Goal: Communication & Community: Answer question/provide support

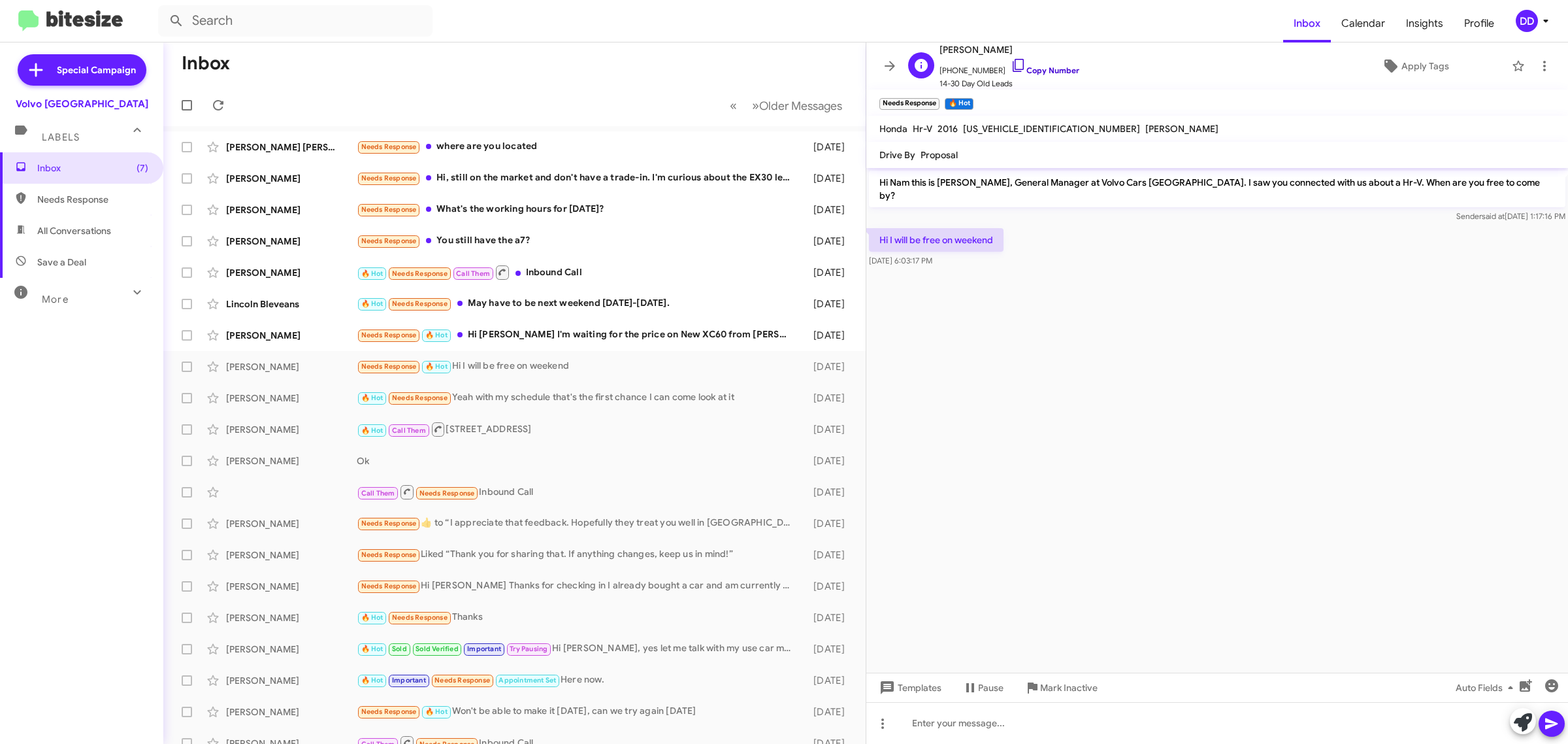
click at [1037, 67] on link "Copy Number" at bounding box center [1044, 70] width 69 height 10
click at [637, 337] on div "Needs Response 🔥 Hot Hi [PERSON_NAME]'m waiting for the price on New XC60 from …" at bounding box center [580, 335] width 446 height 15
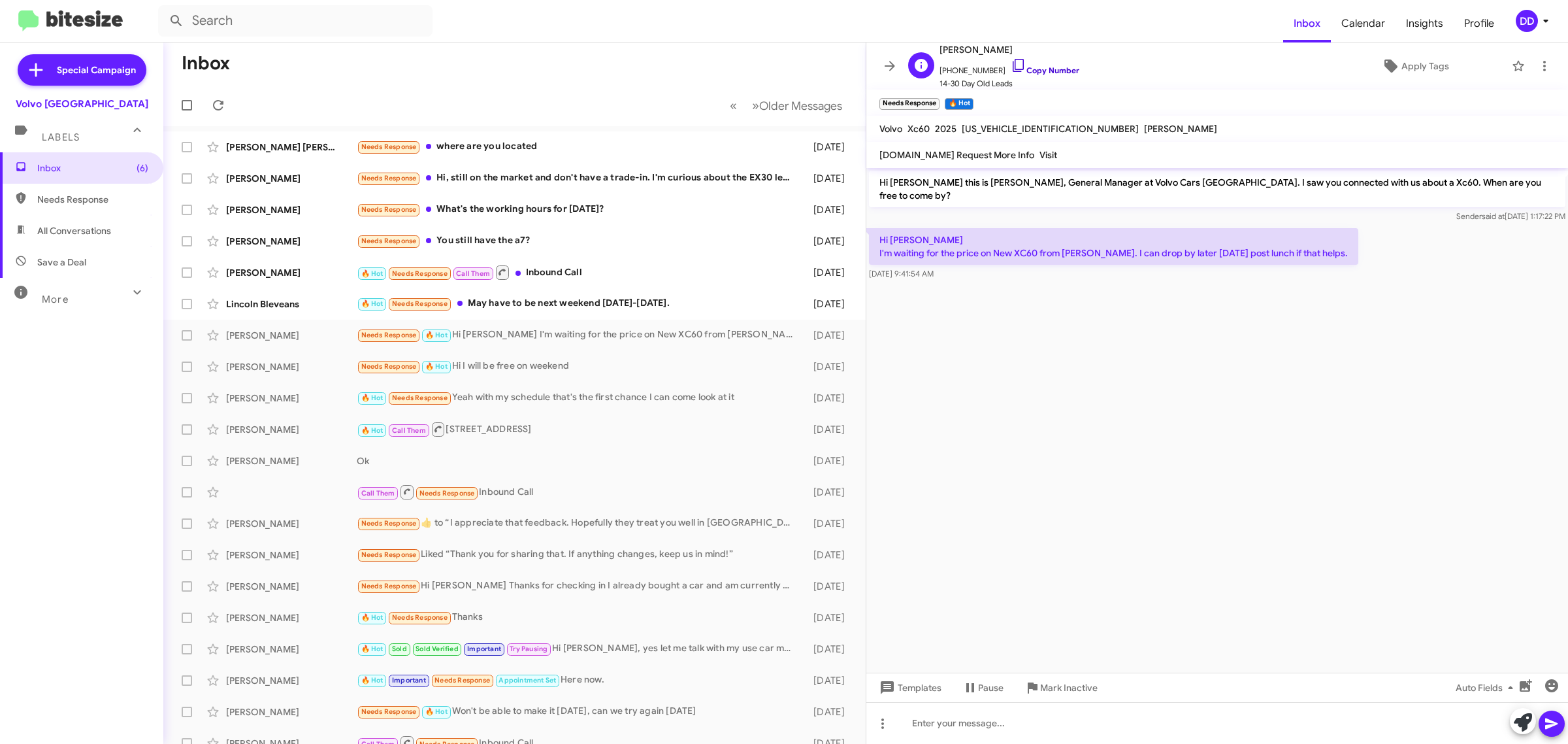
click at [1051, 71] on link "Copy Number" at bounding box center [1044, 70] width 69 height 10
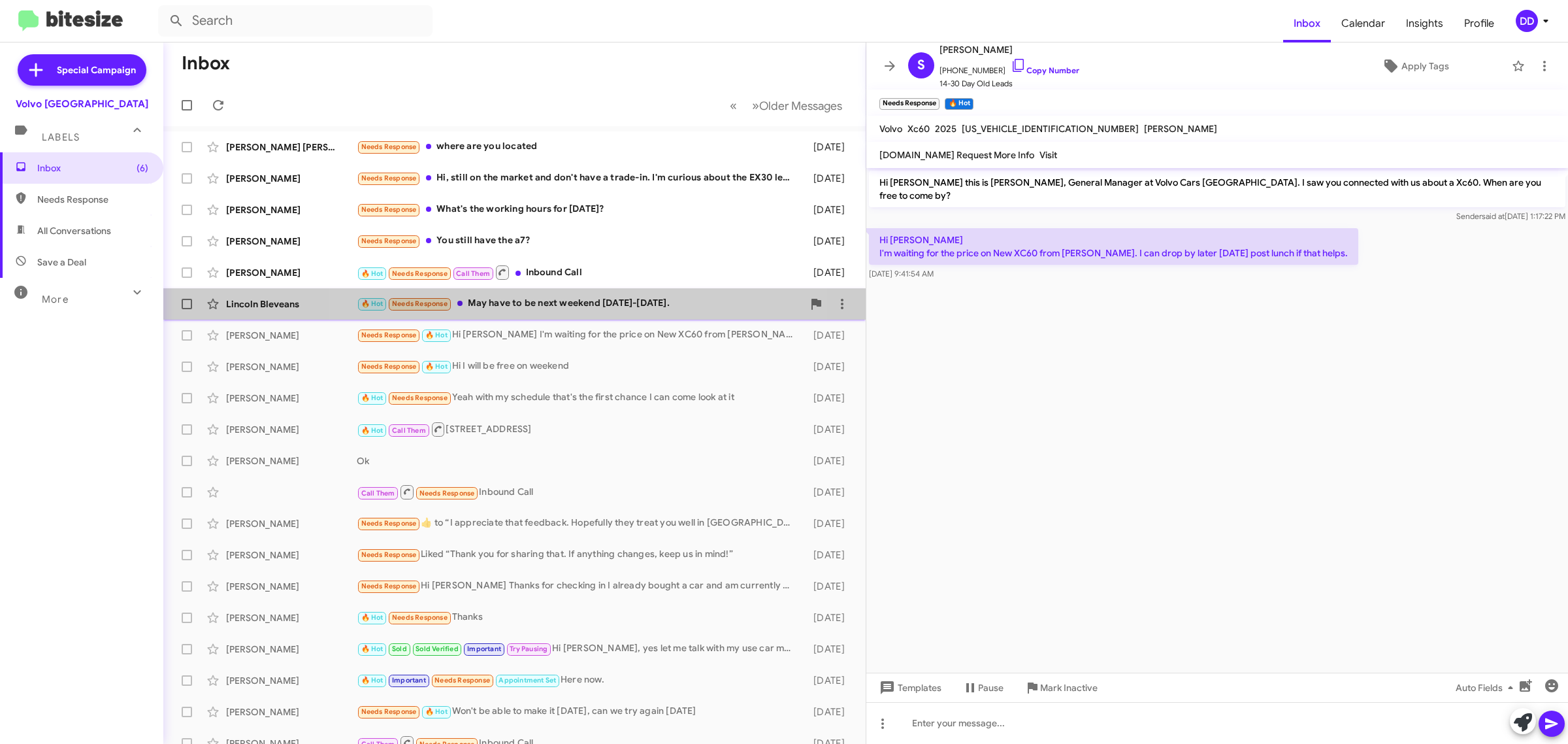
click at [547, 302] on div "🔥 Hot Needs Response May have to be next weekend [DATE]-[DATE]." at bounding box center [580, 303] width 446 height 15
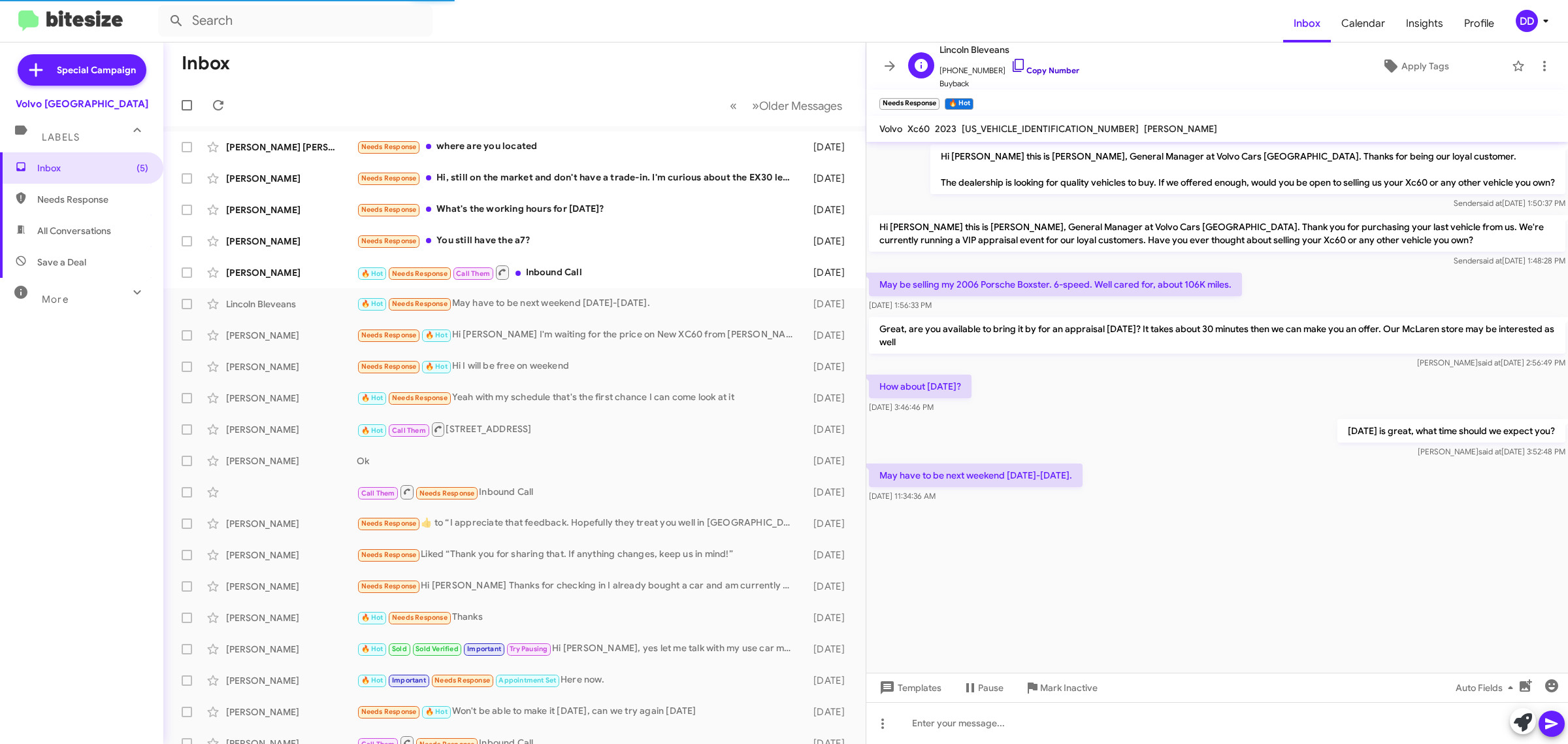
click at [1047, 69] on link "Copy Number" at bounding box center [1044, 70] width 69 height 10
click at [1268, 553] on cdk-virtual-scroll-viewport "Hi [PERSON_NAME] this is [PERSON_NAME], General Manager at Volvo Cars [GEOGRAPH…" at bounding box center [1217, 407] width 702 height 531
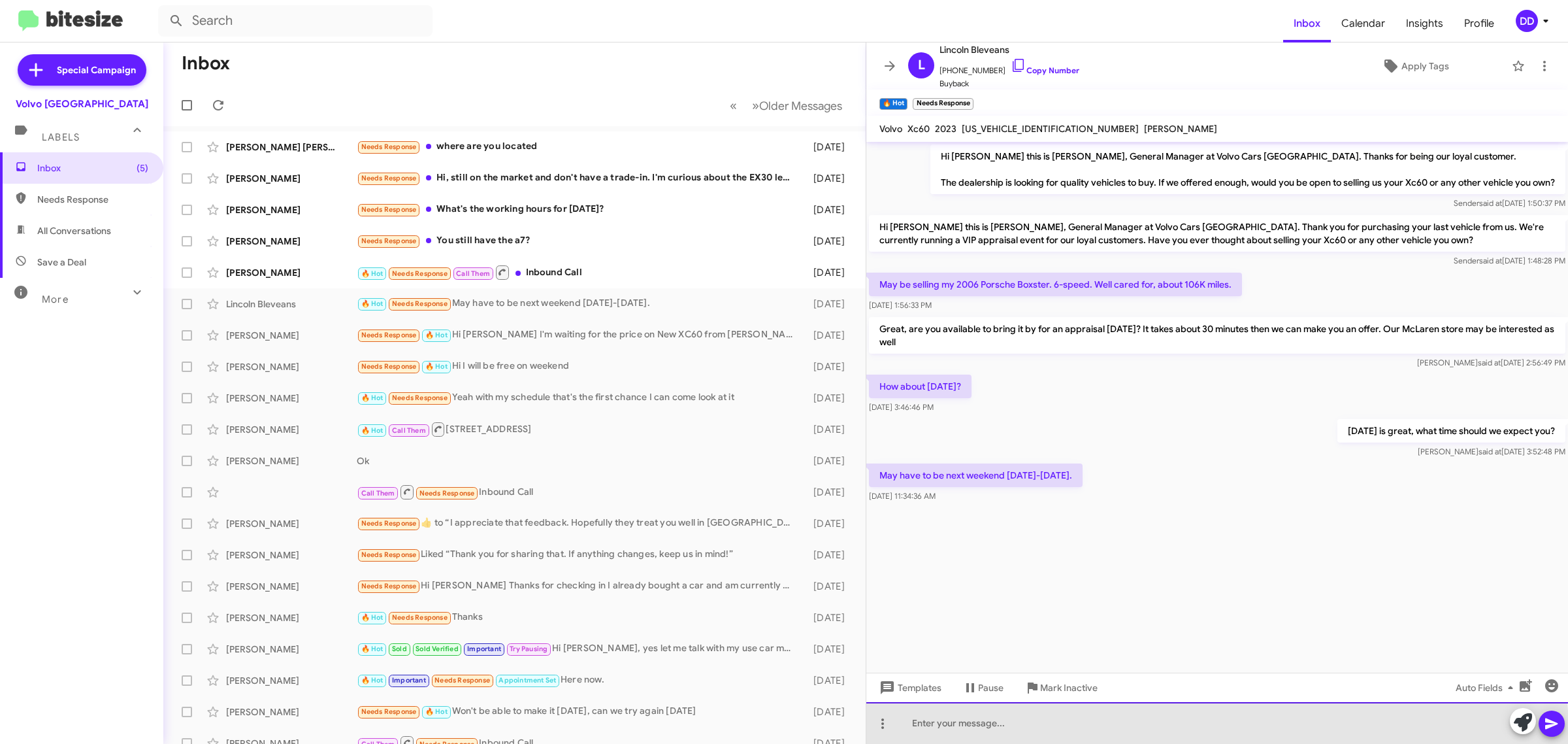
click at [1134, 733] on div at bounding box center [1217, 723] width 702 height 42
click at [1183, 721] on div "Hi [PERSON_NAME], did you want to arrange a time for an appraisal on" at bounding box center [1217, 723] width 702 height 42
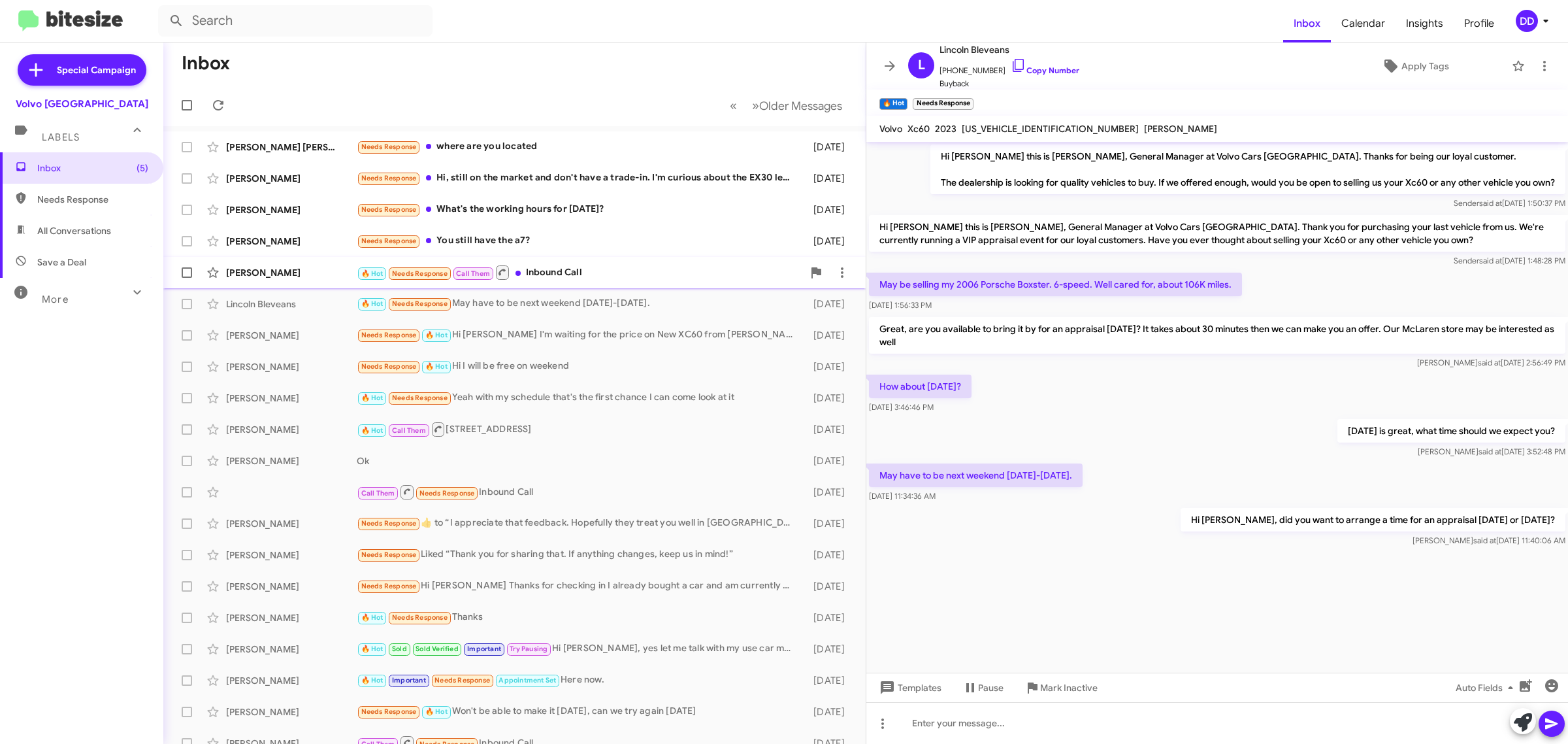
click at [664, 275] on div "🔥 Hot Needs Response Call Them Inbound Call" at bounding box center [580, 272] width 446 height 16
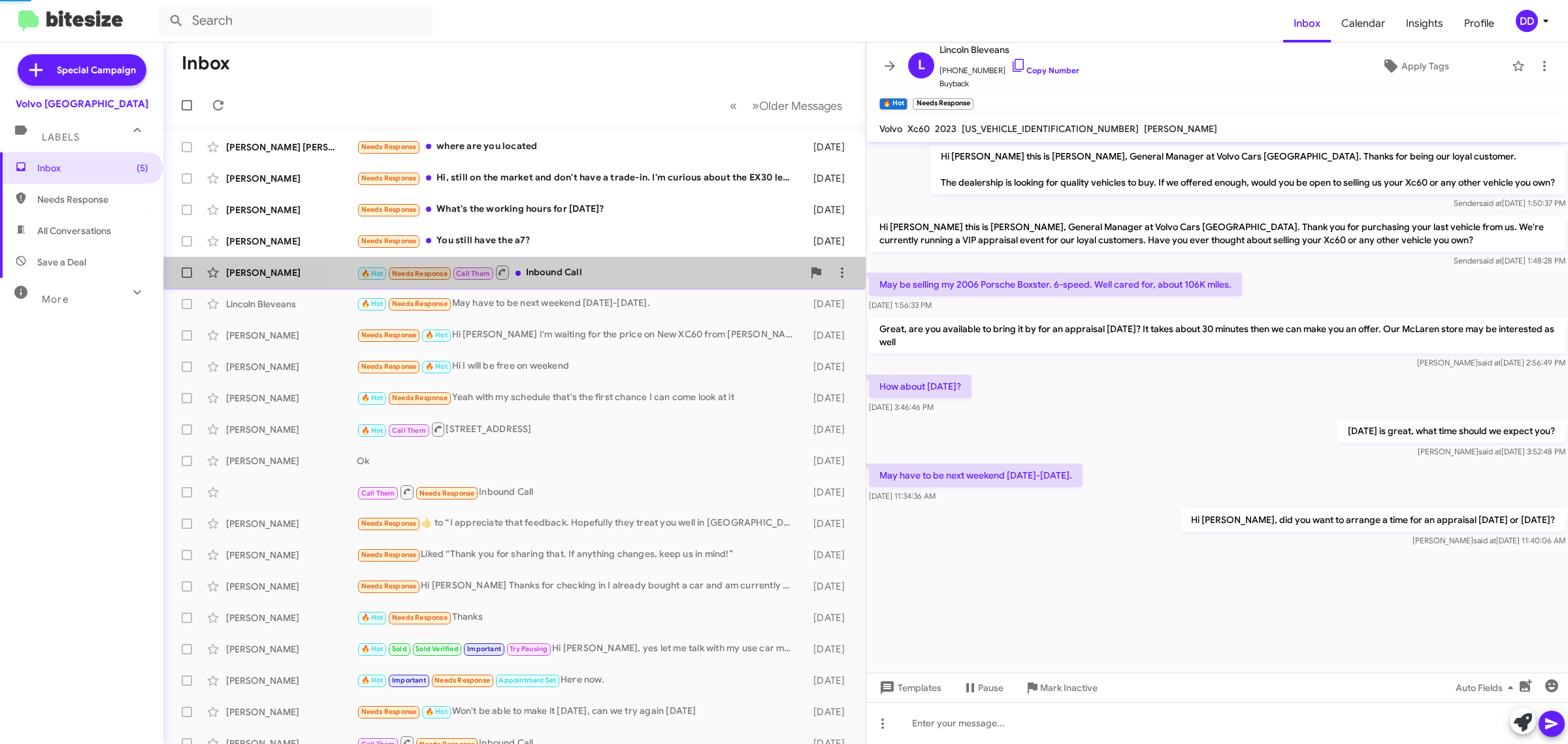
scroll to position [402, 0]
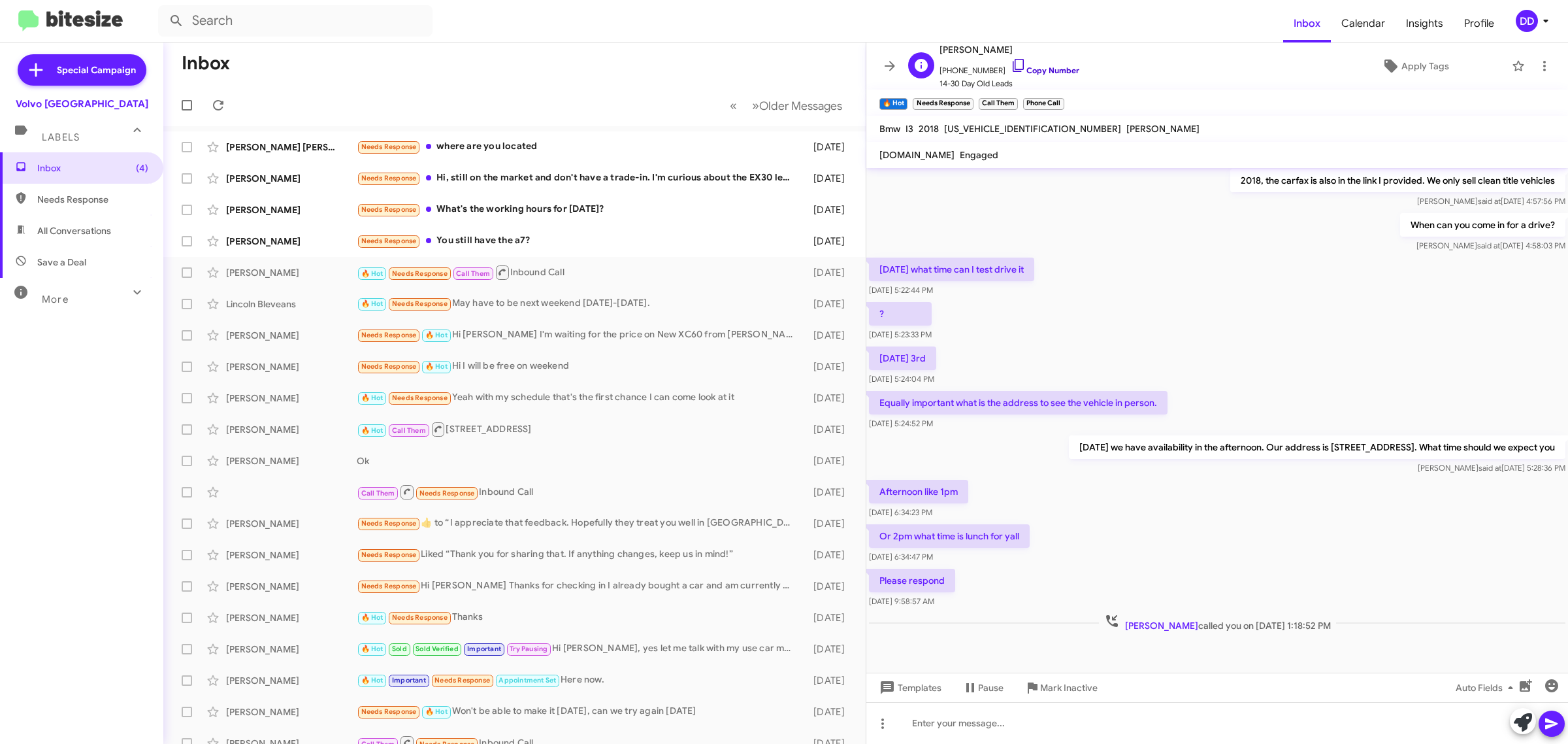
click at [1043, 69] on link "Copy Number" at bounding box center [1044, 70] width 69 height 10
click at [1410, 65] on span "Apply Tags" at bounding box center [1424, 66] width 47 height 23
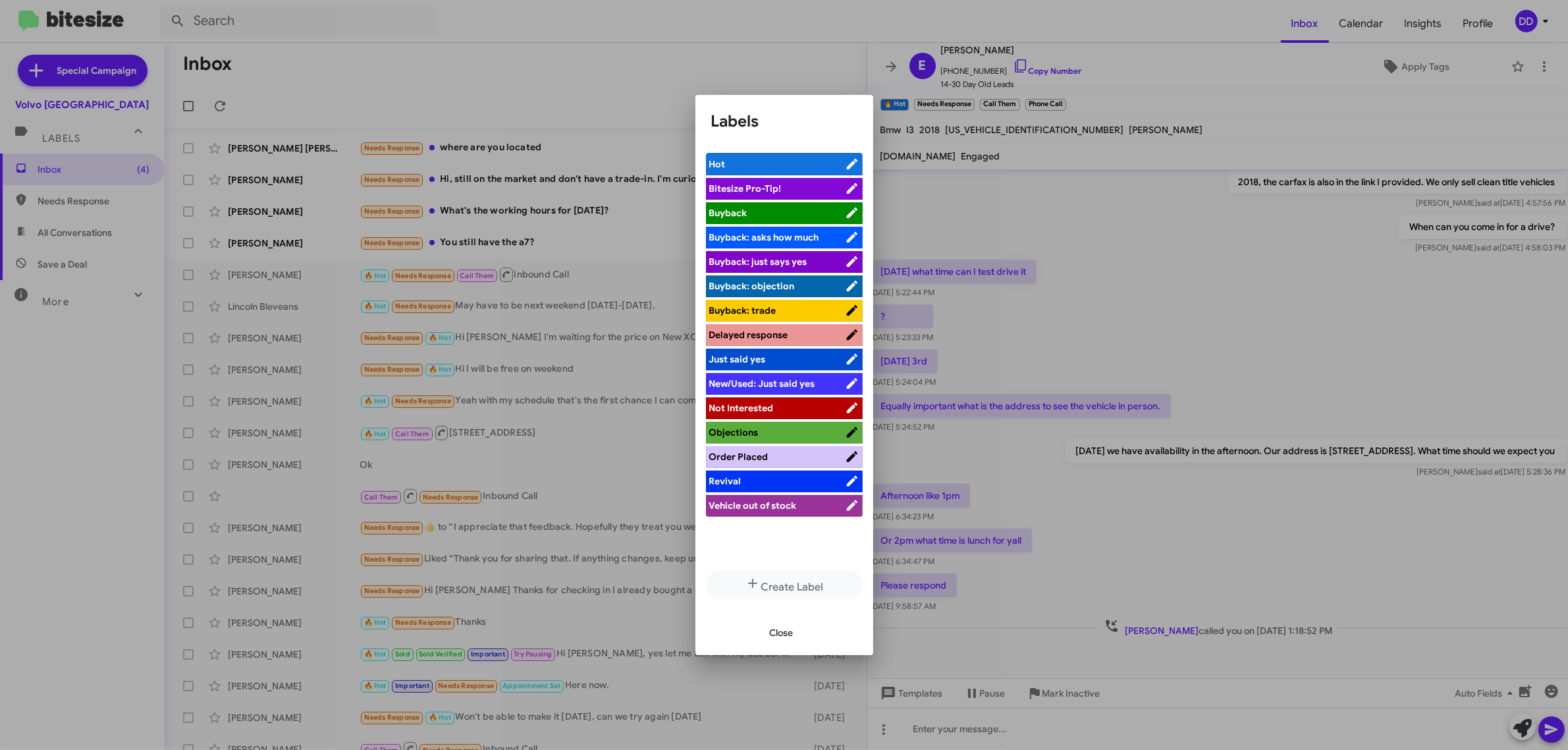
click at [763, 399] on li "Not Interested" at bounding box center [785, 408] width 157 height 21
click at [753, 406] on span "Not Interested" at bounding box center [741, 407] width 64 height 12
click at [778, 634] on span "Close" at bounding box center [781, 632] width 24 height 24
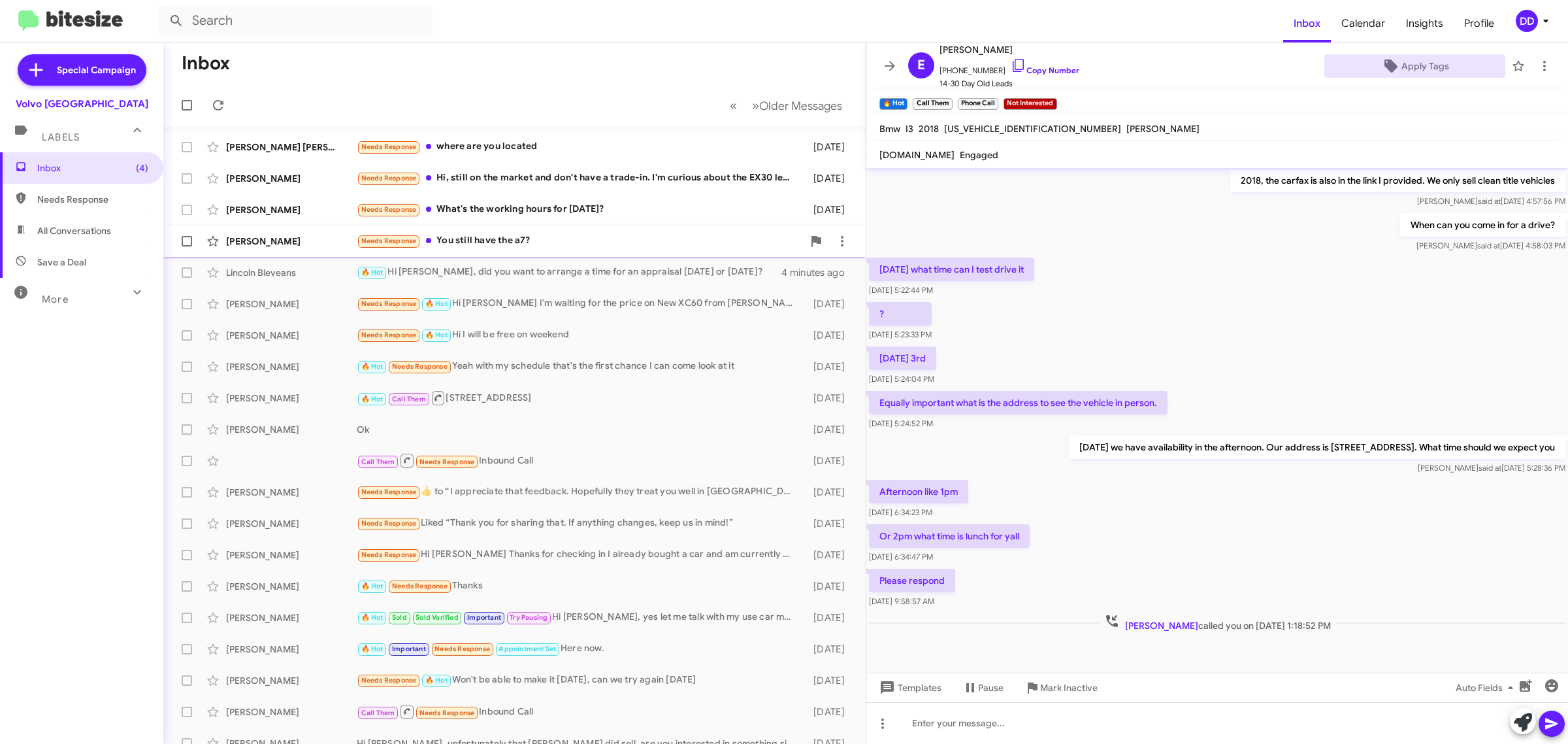
click at [612, 241] on div "Needs Response You still have the a7?" at bounding box center [580, 241] width 446 height 15
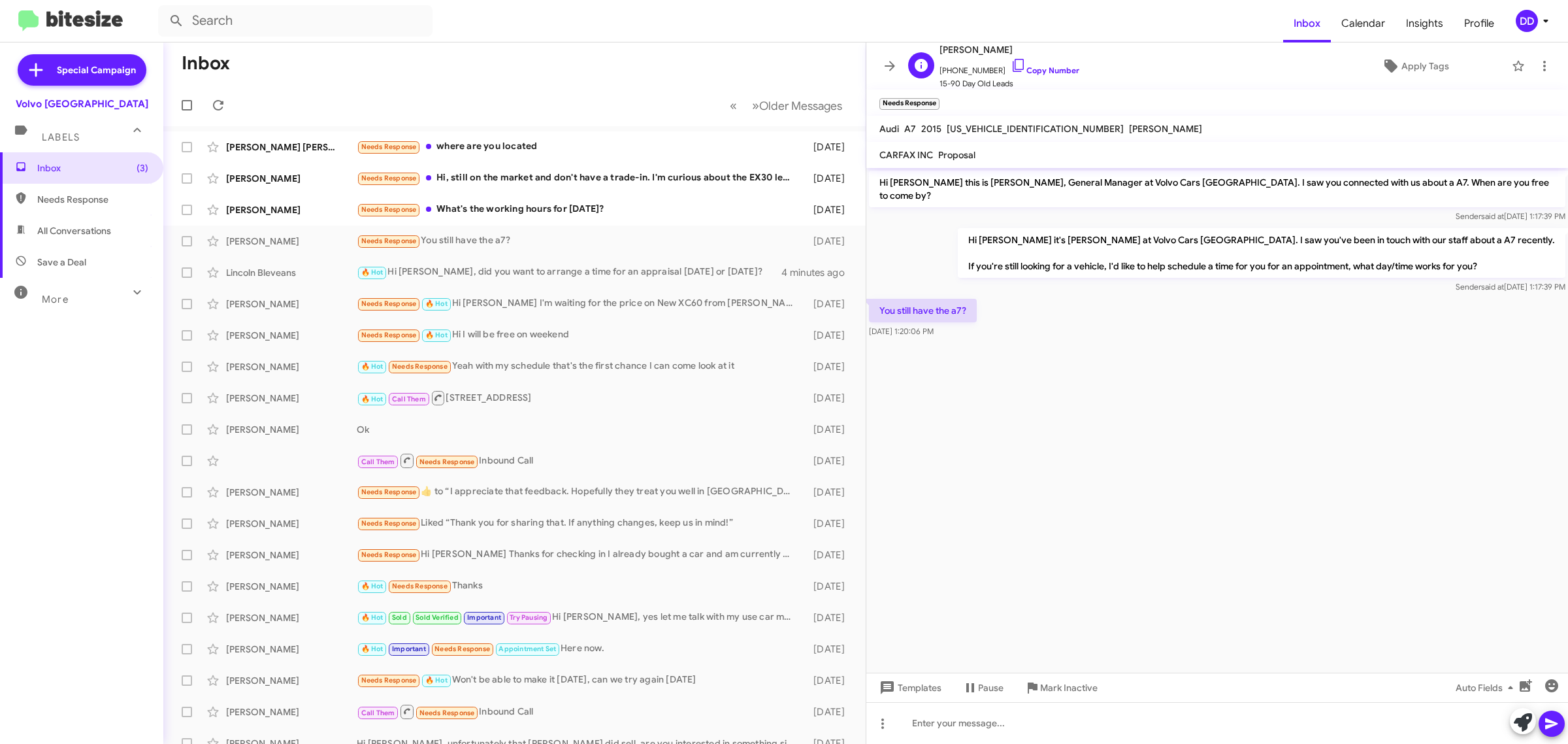
click at [1044, 65] on span "[PHONE_NUMBER] Copy Number" at bounding box center [1010, 67] width 140 height 20
click at [1046, 65] on span "[PHONE_NUMBER] Copy Number" at bounding box center [1010, 67] width 140 height 20
click at [1047, 72] on link "Copy Number" at bounding box center [1044, 70] width 69 height 10
click at [1068, 505] on cdk-virtual-scroll-viewport "Hi [PERSON_NAME] this is [PERSON_NAME], General Manager at Volvo Cars [GEOGRAPH…" at bounding box center [1217, 420] width 702 height 505
click at [1078, 736] on div at bounding box center [1217, 723] width 702 height 42
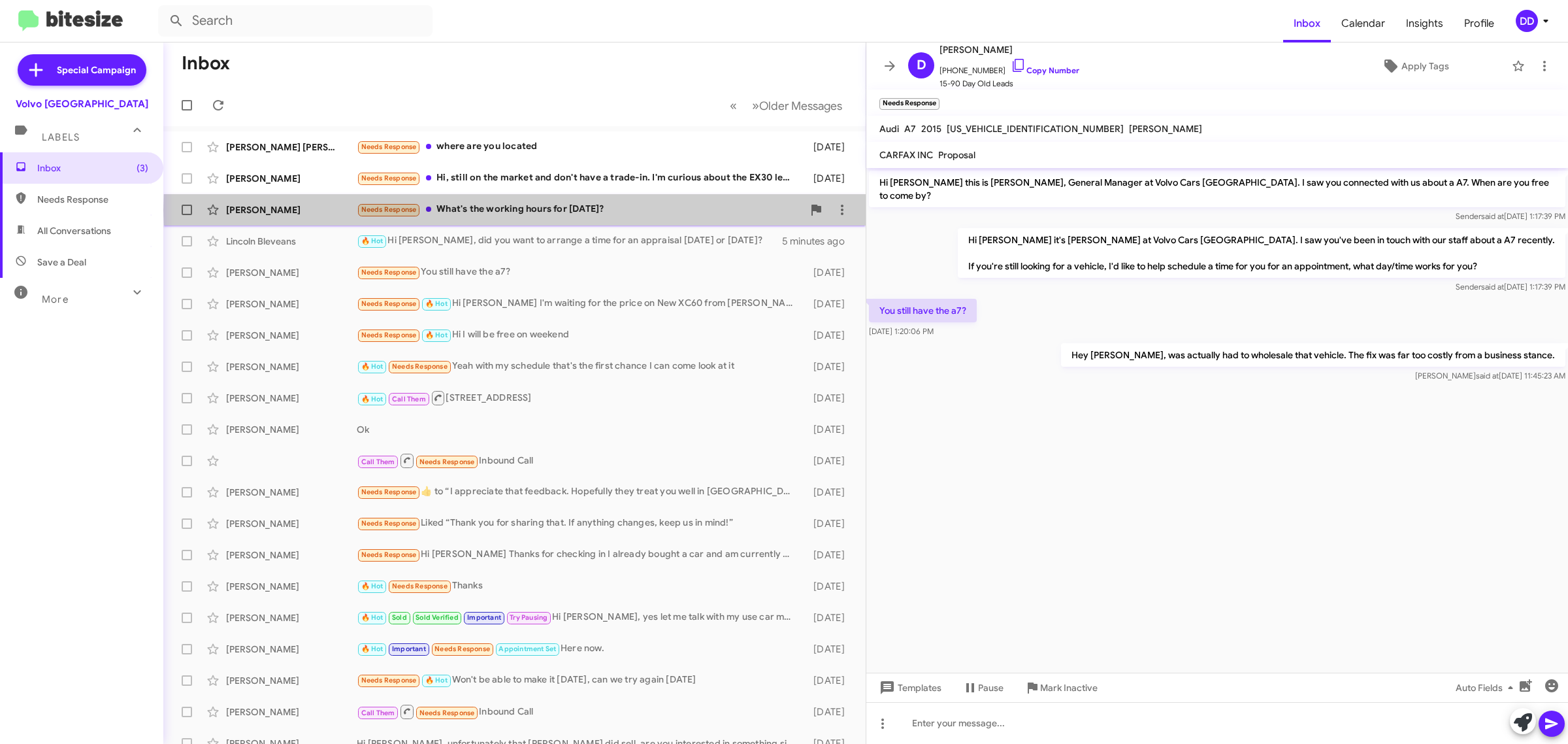
click at [609, 210] on div "Needs Response What's the working hours for [DATE]?" at bounding box center [580, 209] width 446 height 15
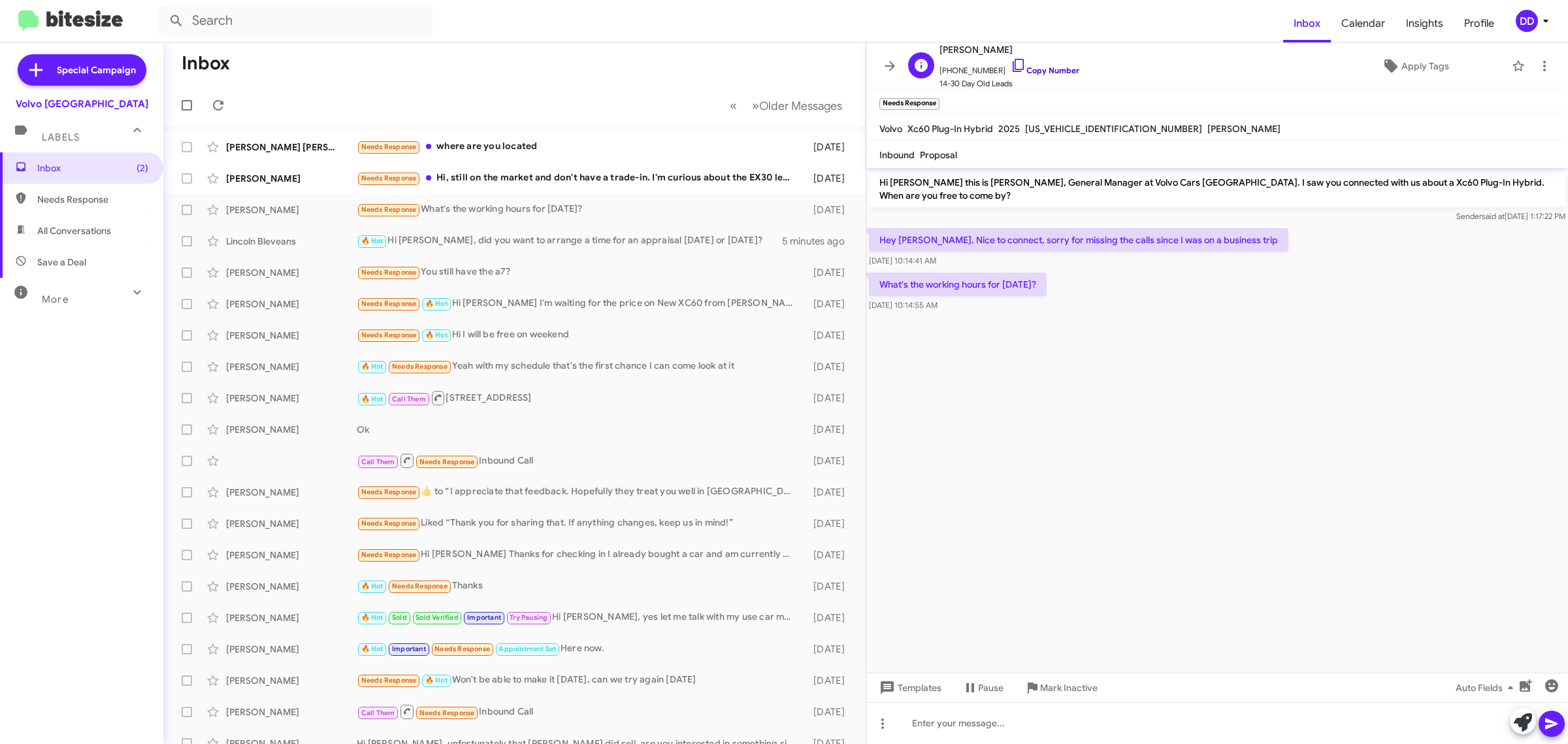
click at [1045, 69] on link "Copy Number" at bounding box center [1044, 70] width 69 height 10
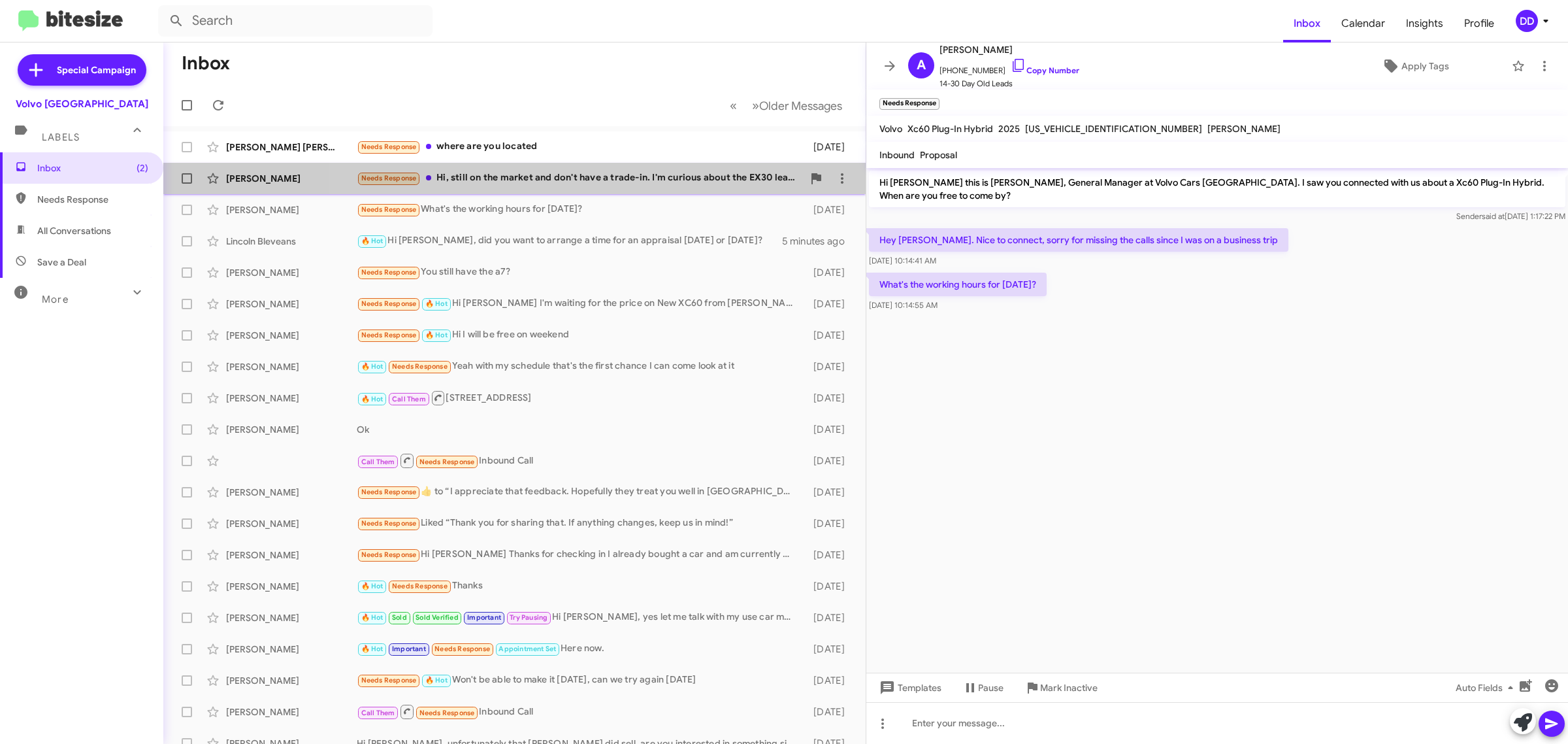
click at [623, 183] on div "Needs Response Hi, still on the market and don't have a trade-in. I'm curious a…" at bounding box center [580, 178] width 446 height 15
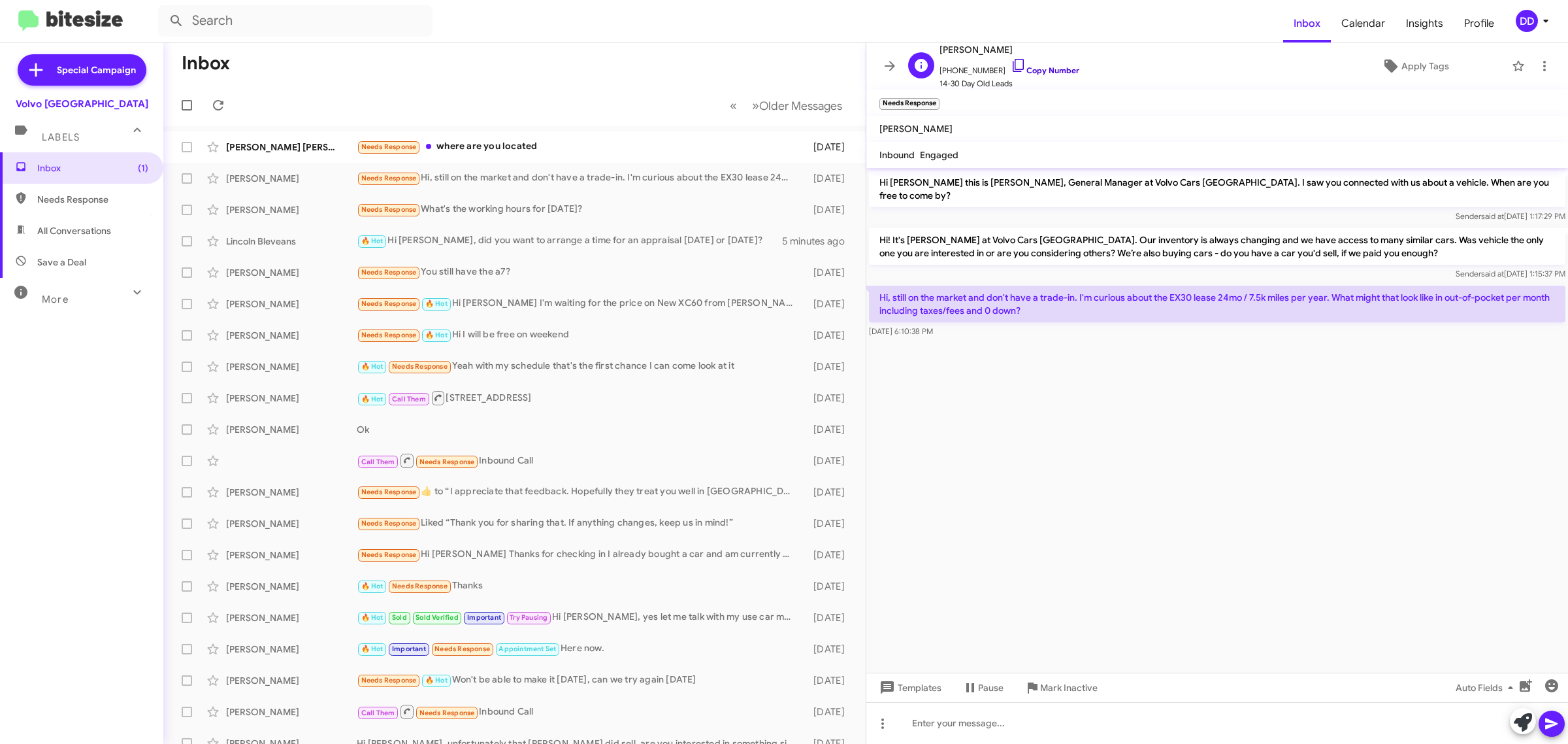
click at [1037, 72] on link "Copy Number" at bounding box center [1044, 70] width 69 height 10
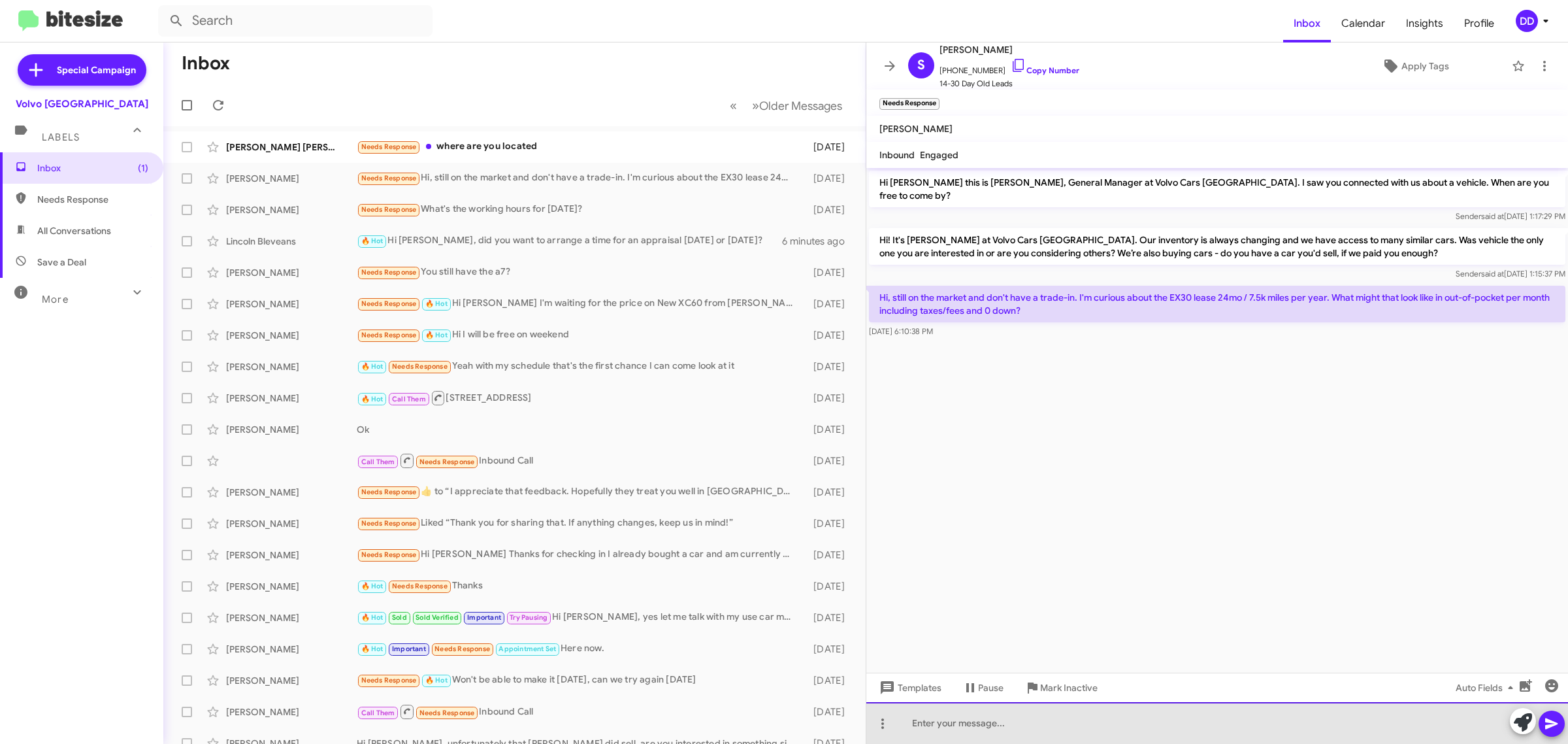
click at [1025, 716] on div at bounding box center [1217, 723] width 702 height 42
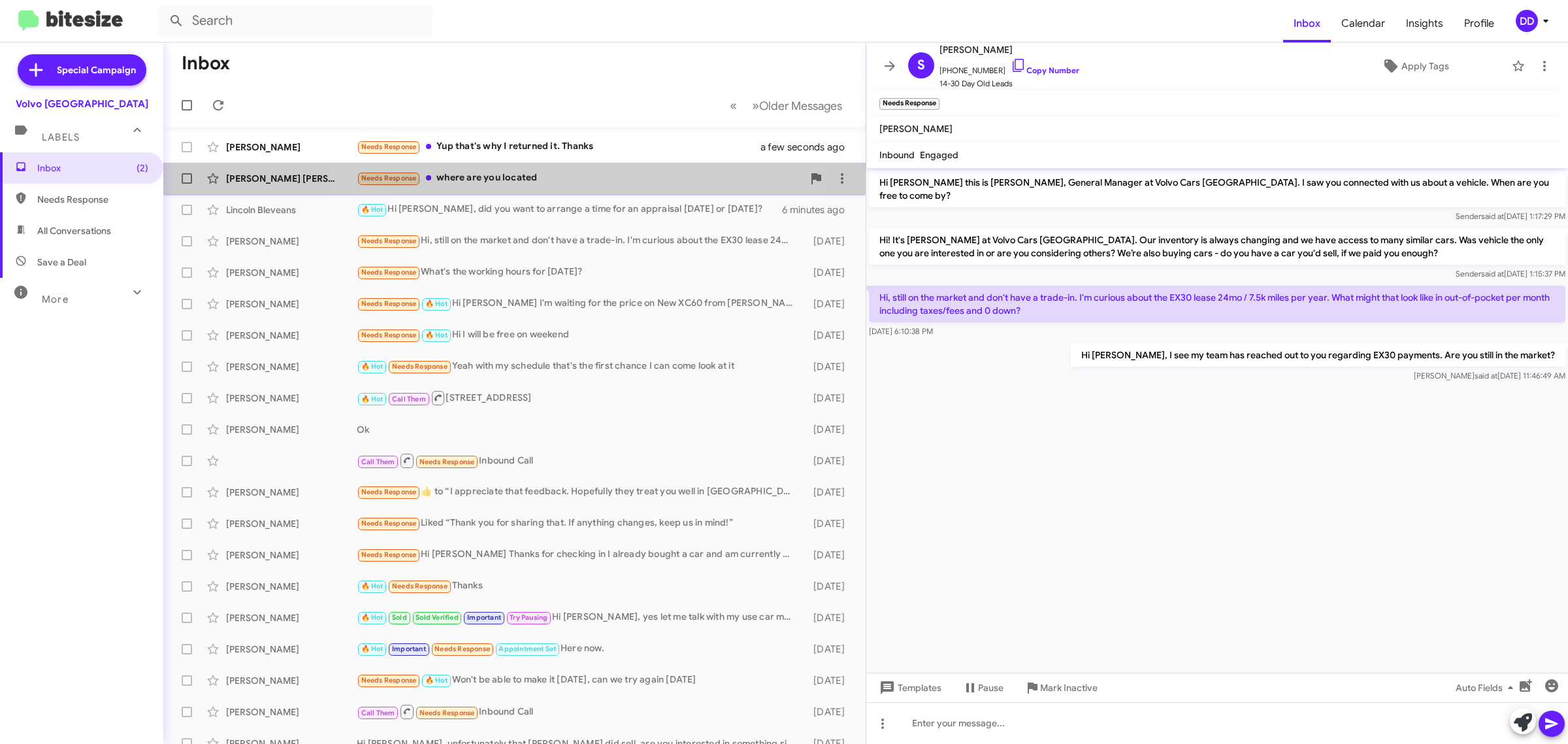
click at [536, 177] on div "Needs Response where are you located" at bounding box center [580, 178] width 446 height 15
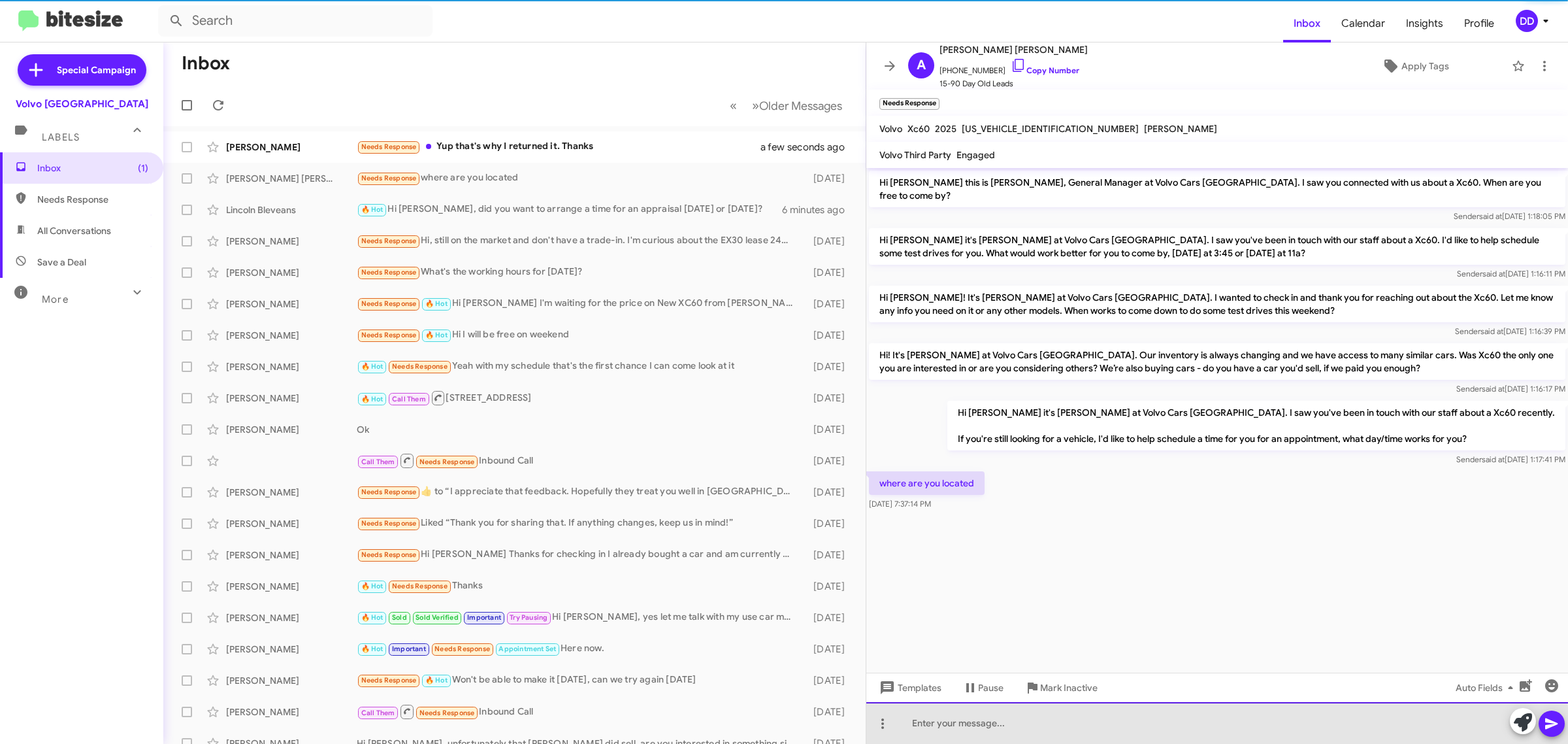
click at [1117, 731] on div at bounding box center [1217, 723] width 702 height 42
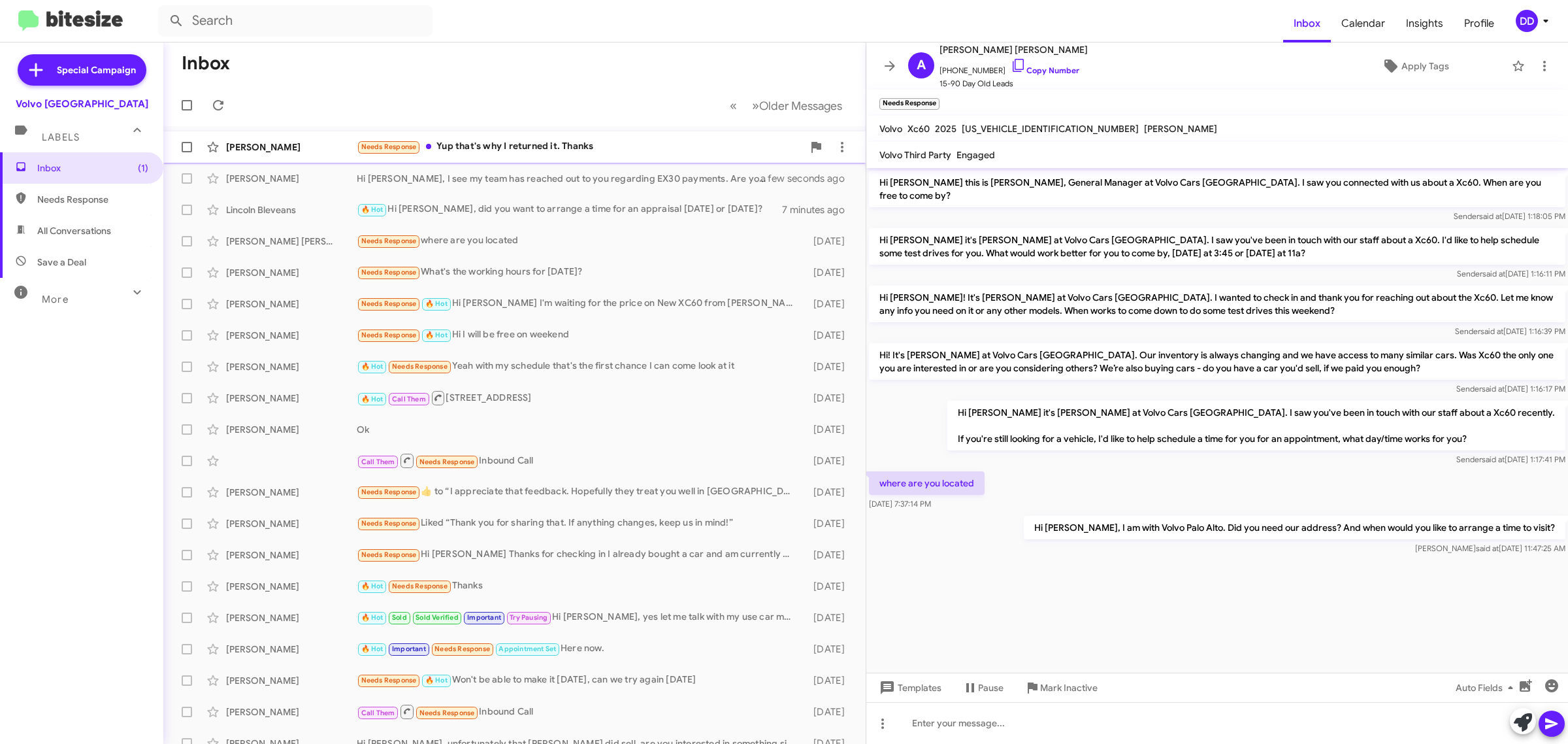
click at [579, 140] on div "Needs Response Yup that's why I returned it. Thanks" at bounding box center [580, 147] width 446 height 15
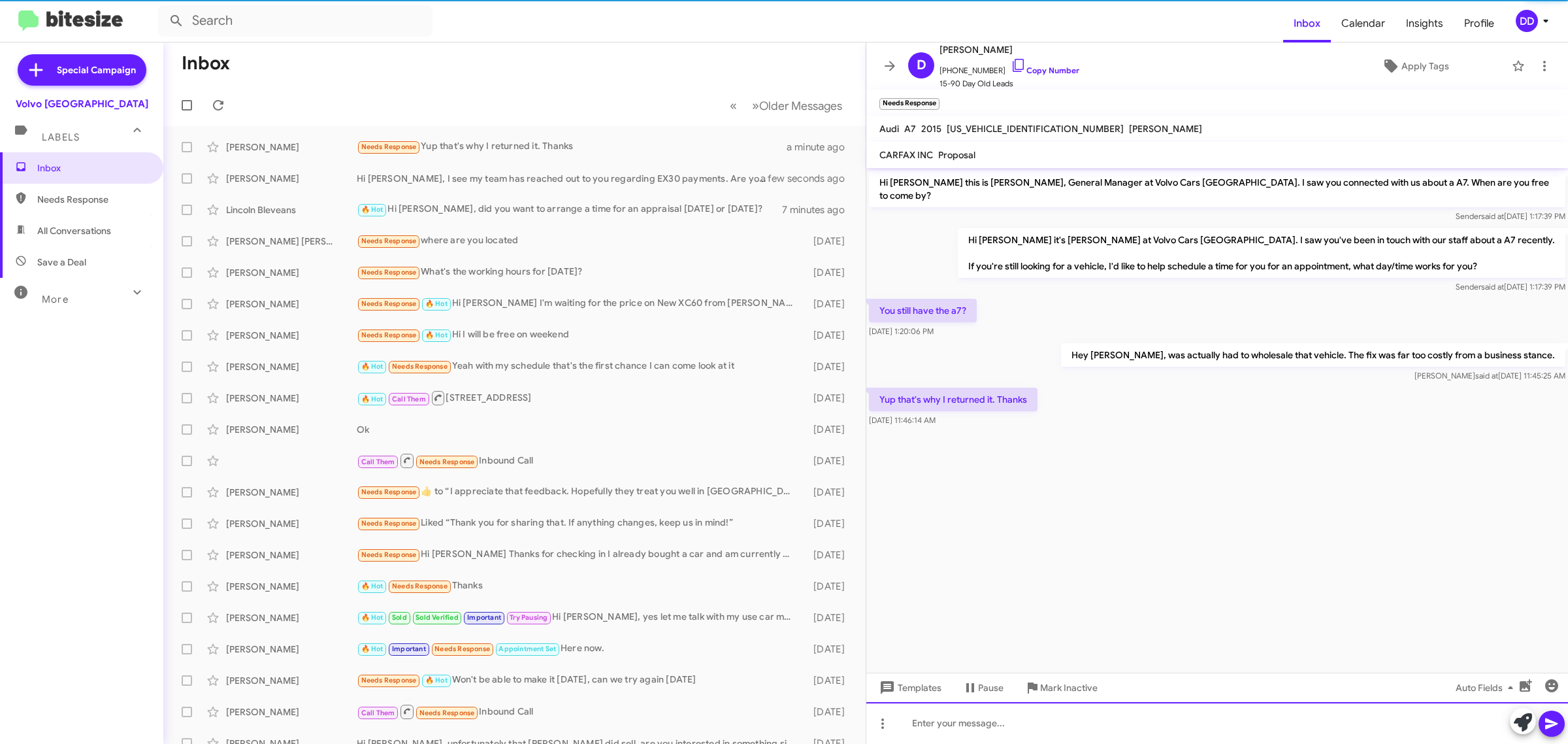
click at [1134, 727] on div at bounding box center [1217, 723] width 702 height 42
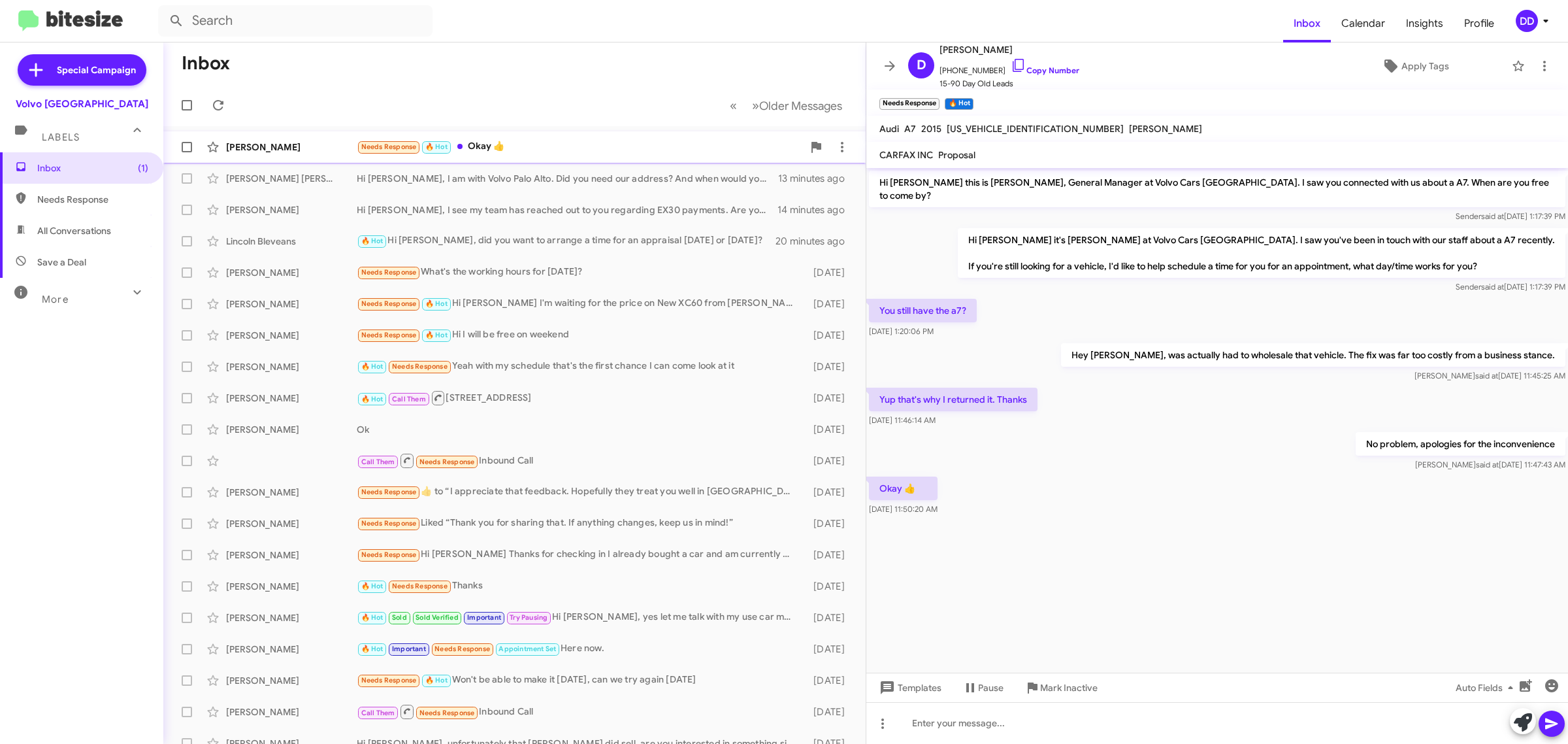
click at [617, 144] on div "Needs Response 🔥 Hot Okay 👍" at bounding box center [580, 147] width 446 height 15
